Goal: Task Accomplishment & Management: Manage account settings

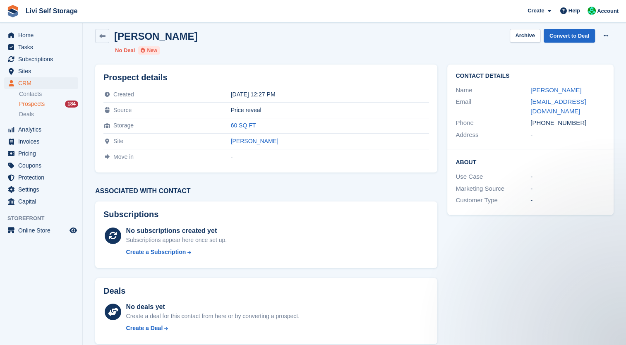
scroll to position [7, 0]
click at [564, 103] on link "fam.ahlu@hotmail.com" at bounding box center [557, 106] width 55 height 17
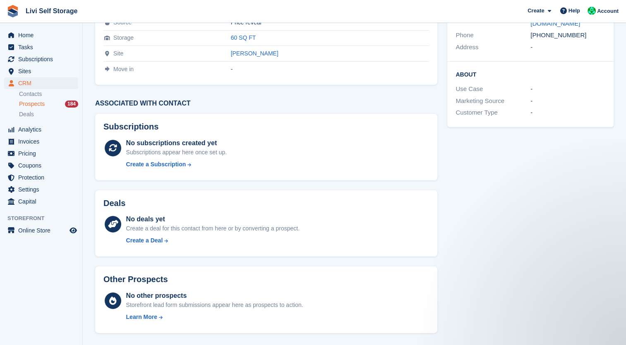
scroll to position [0, 0]
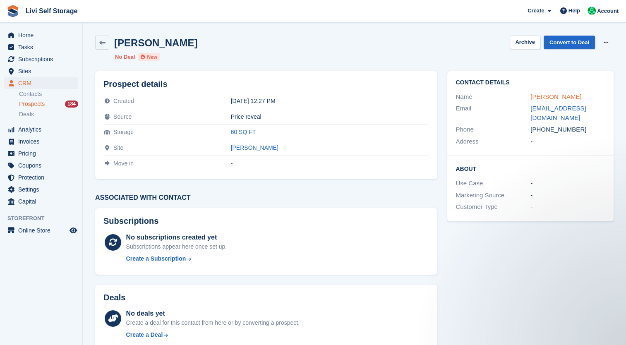
click at [545, 93] on link "Mayank Ahluwalia" at bounding box center [555, 96] width 51 height 7
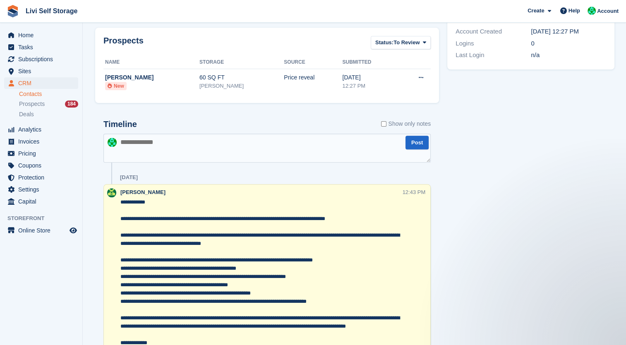
scroll to position [257, 0]
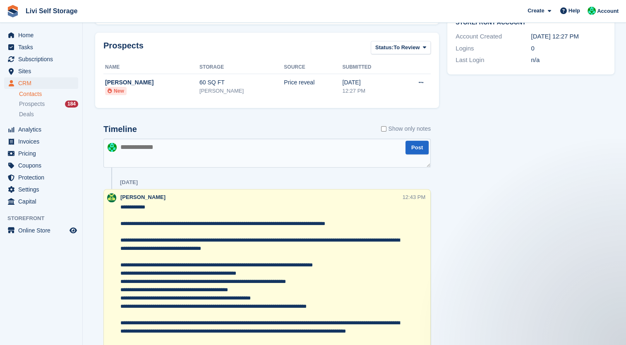
click at [147, 164] on textarea at bounding box center [266, 153] width 327 height 29
type textarea "**********"
click at [417, 148] on button "Post" at bounding box center [416, 148] width 23 height 14
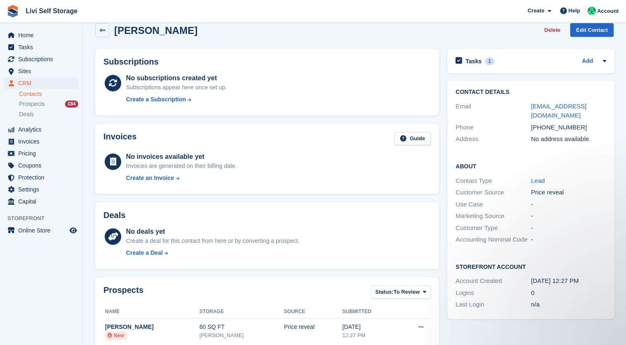
scroll to position [0, 0]
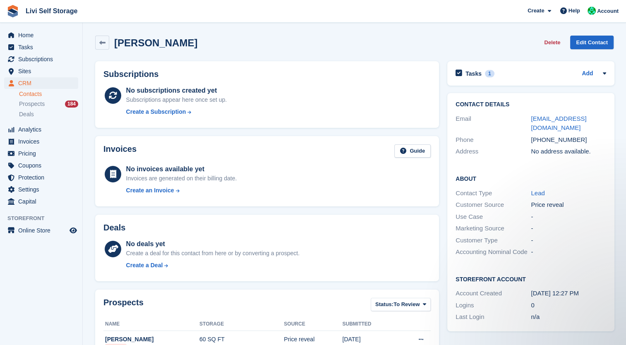
click at [96, 50] on div "Mayank Ahluwalia Delete Edit Contact" at bounding box center [354, 44] width 527 height 26
click at [103, 43] on icon at bounding box center [102, 43] width 6 height 6
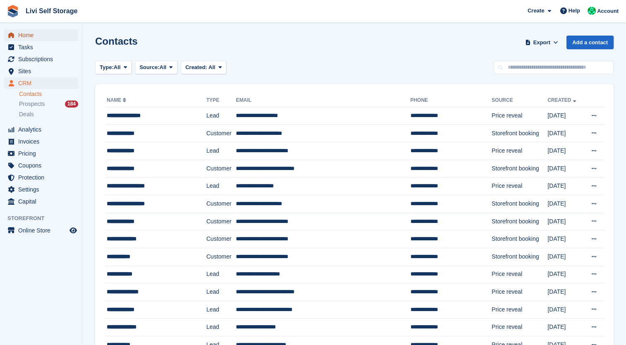
click at [19, 34] on span "Home" at bounding box center [43, 35] width 50 height 12
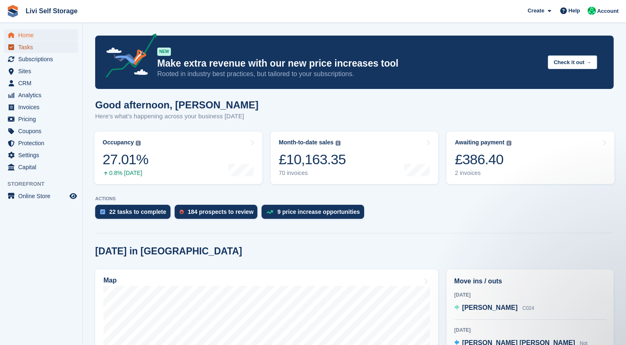
click at [19, 50] on span "Tasks" at bounding box center [43, 47] width 50 height 12
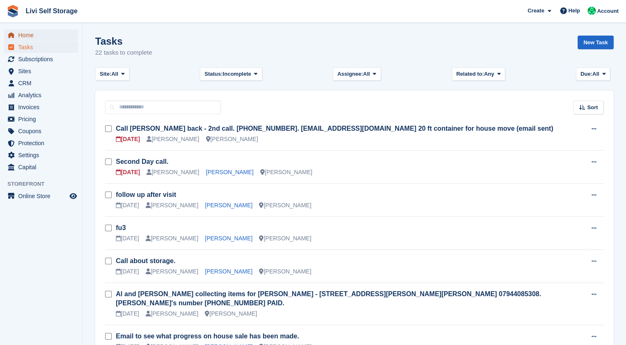
click at [16, 39] on span "menu" at bounding box center [11, 35] width 10 height 10
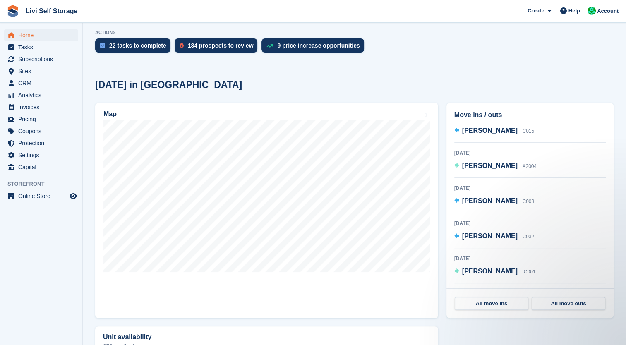
scroll to position [240, 0]
click at [25, 48] on span "Tasks" at bounding box center [43, 47] width 50 height 12
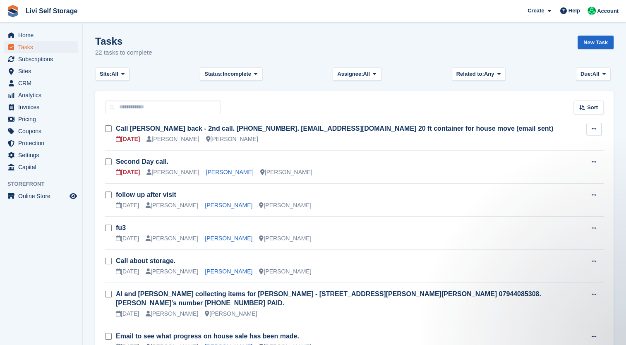
click at [595, 128] on icon at bounding box center [594, 128] width 5 height 5
click at [530, 145] on p "Edit task" at bounding box center [562, 145] width 72 height 11
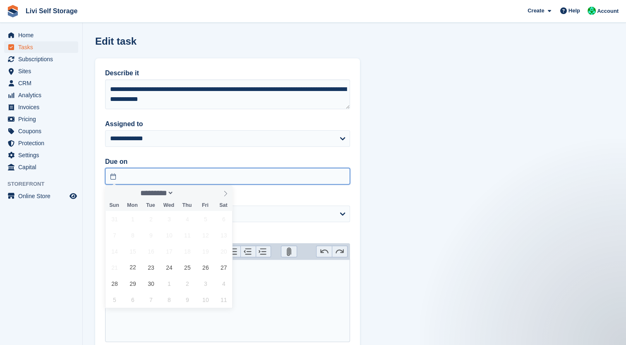
click at [150, 177] on input "text" at bounding box center [227, 176] width 245 height 17
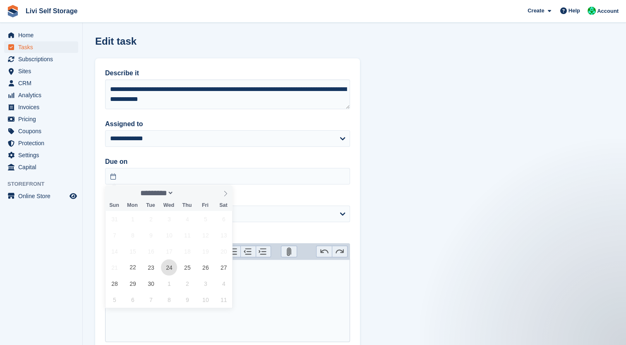
click at [175, 268] on span "24" at bounding box center [169, 267] width 16 height 16
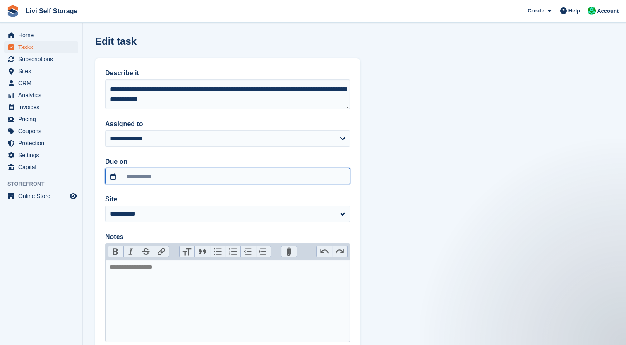
click at [168, 175] on input "**********" at bounding box center [227, 176] width 245 height 17
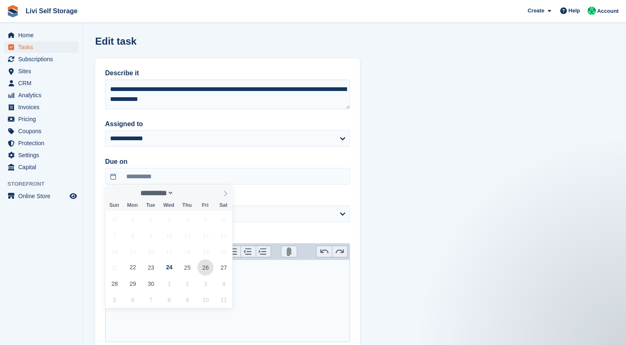
click at [202, 266] on span "26" at bounding box center [205, 267] width 16 height 16
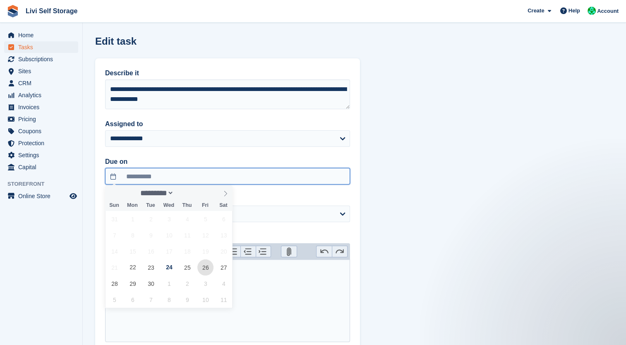
type input "**********"
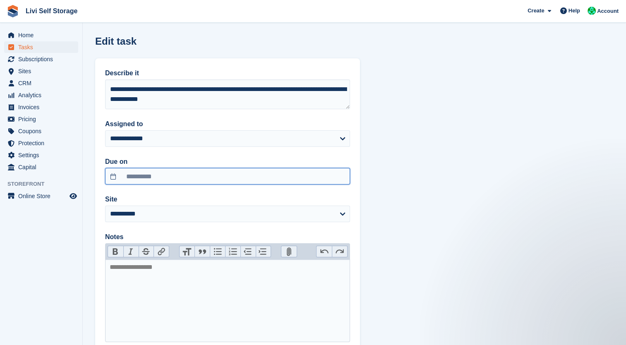
scroll to position [55, 0]
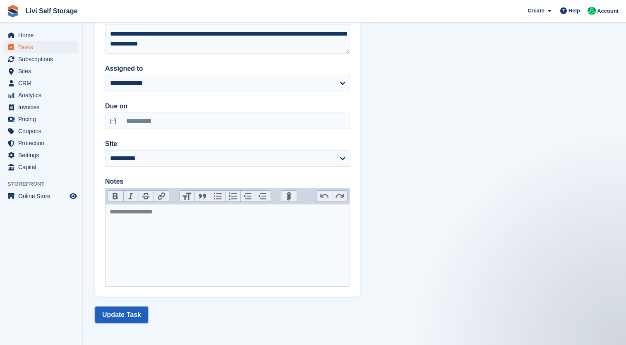
click at [114, 316] on button "Update Task" at bounding box center [121, 315] width 53 height 17
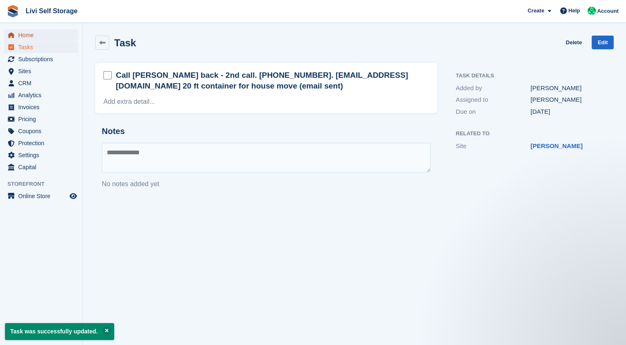
click at [22, 34] on span "Home" at bounding box center [43, 35] width 50 height 12
